Goal: Task Accomplishment & Management: Manage account settings

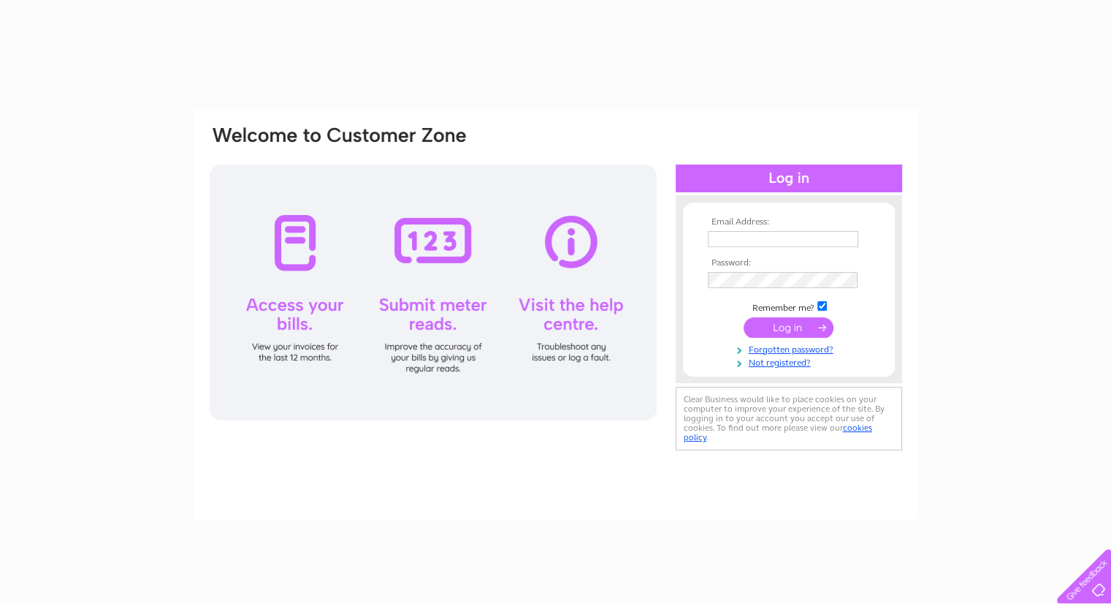
type input "[EMAIL_ADDRESS][DOMAIN_NAME]"
click at [802, 327] on input "submit" at bounding box center [789, 327] width 90 height 20
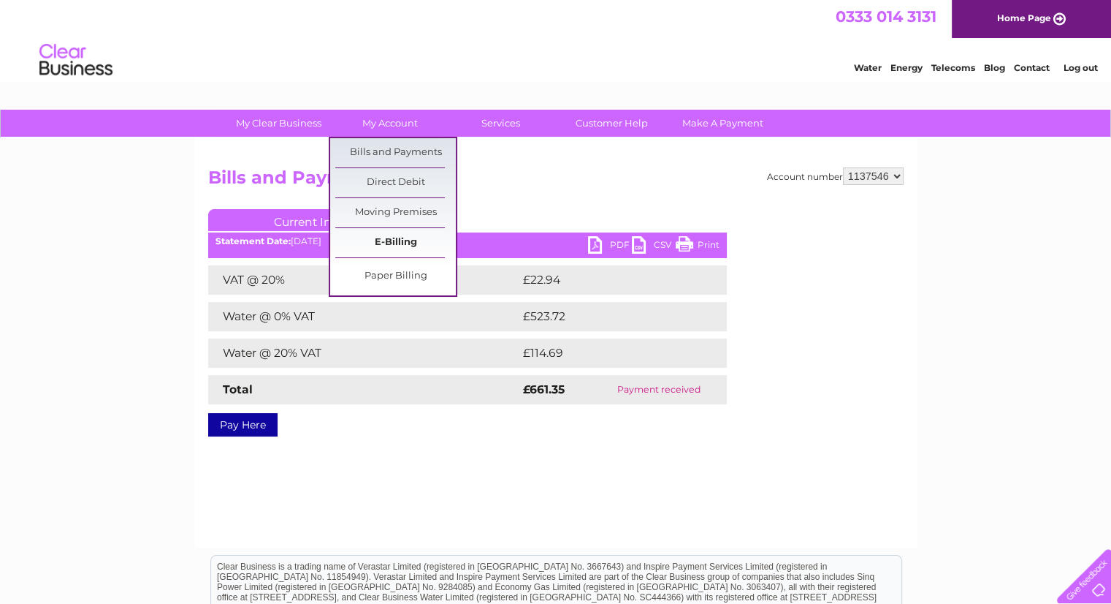
click at [398, 243] on link "E-Billing" at bounding box center [395, 242] width 121 height 29
click at [409, 140] on link "Bills and Payments" at bounding box center [395, 152] width 121 height 29
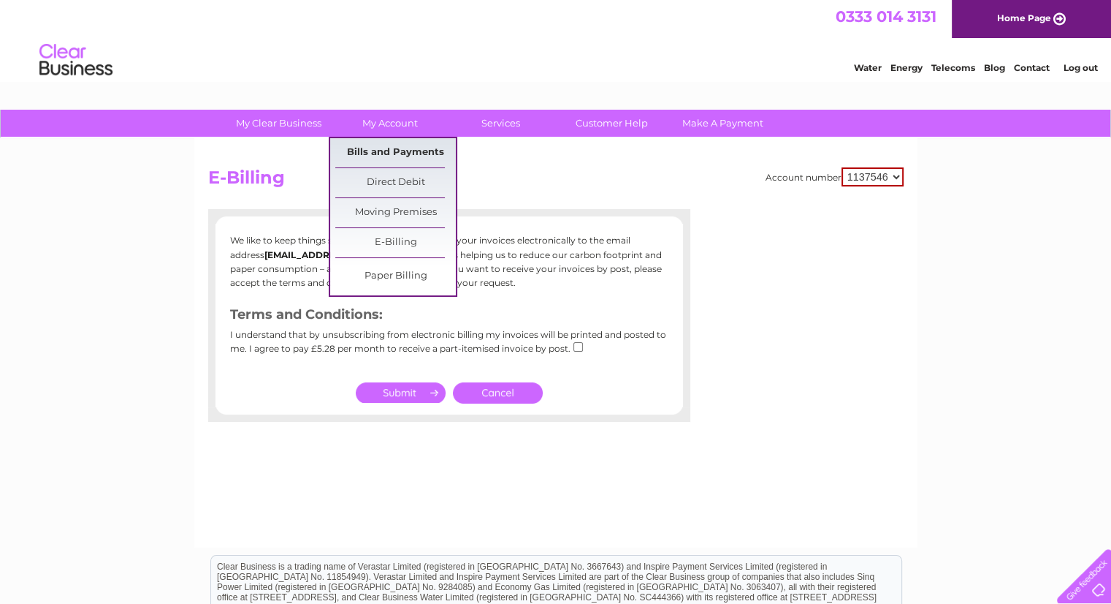
click at [390, 153] on link "Bills and Payments" at bounding box center [395, 152] width 121 height 29
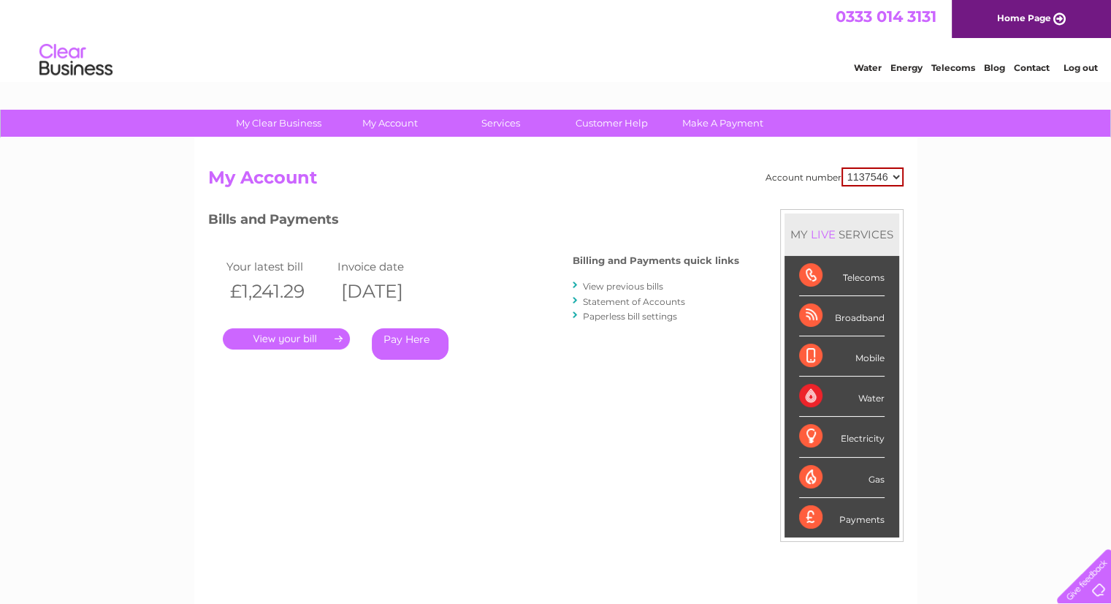
click at [609, 284] on link "View previous bills" at bounding box center [623, 286] width 80 height 11
